Goal: Task Accomplishment & Management: Manage account settings

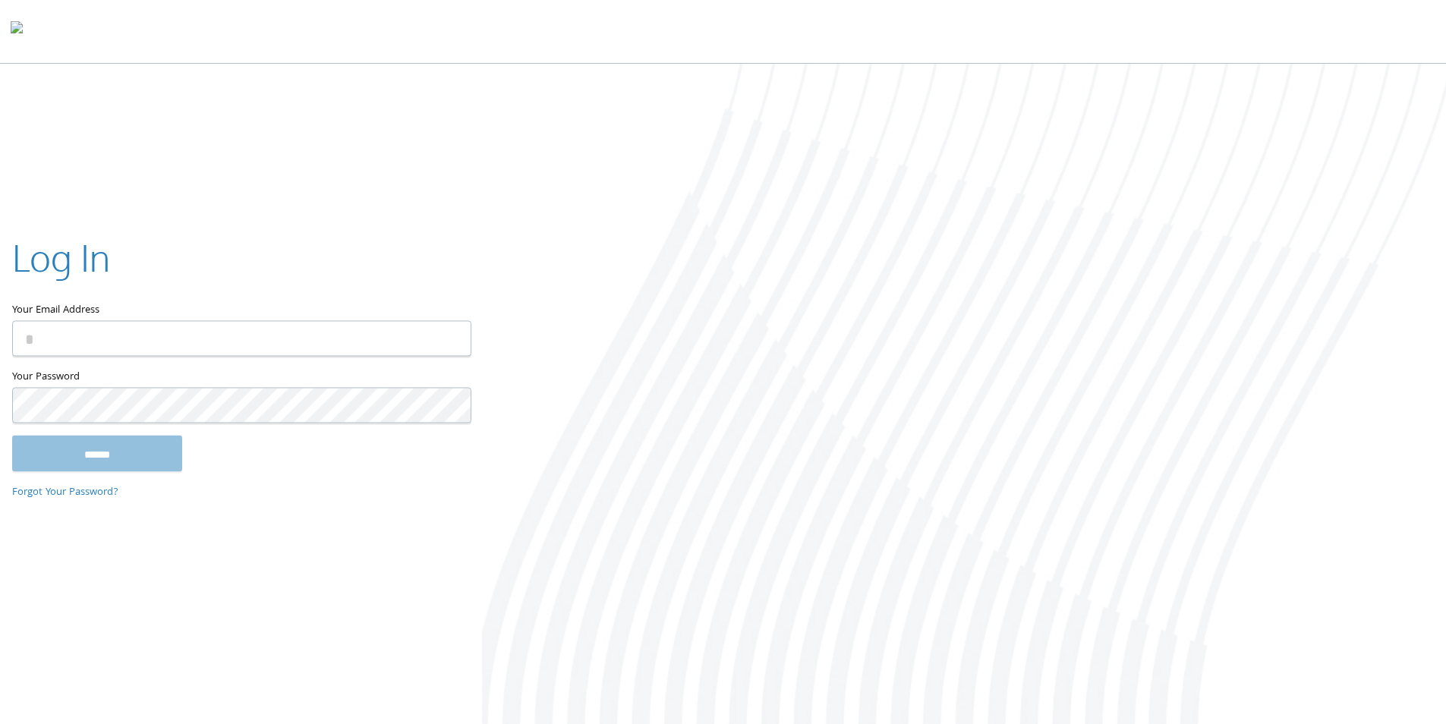
type input "**********"
click at [124, 449] on input "******" at bounding box center [97, 454] width 170 height 36
type input "**********"
click at [83, 446] on input "******" at bounding box center [97, 454] width 170 height 36
